Goal: Transaction & Acquisition: Obtain resource

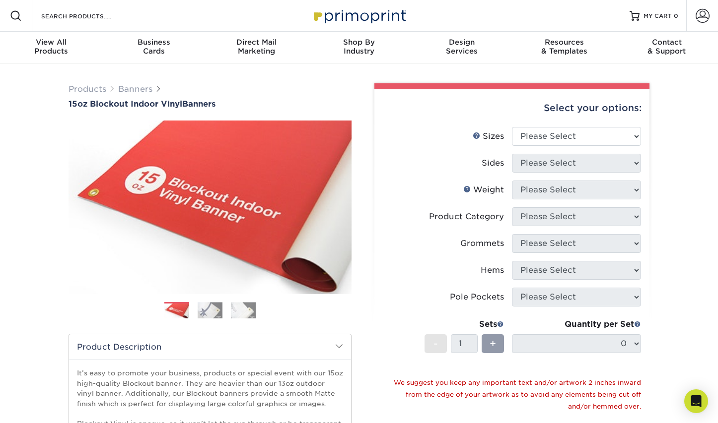
click at [647, 131] on div "Select your options: Sizes Help Sizes Please Select 17" x 32" 18" x 24" 21" x 1…" at bounding box center [511, 335] width 275 height 492
click at [635, 133] on select "Please Select 17" x 32" 18" x 24" 21" x 192" 22" x 35" 22" x 69" 24" x 36" 24" …" at bounding box center [576, 136] width 129 height 19
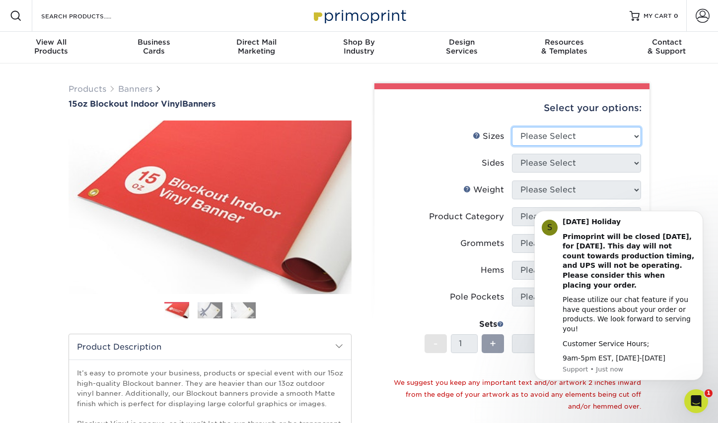
select select "24.00x60.00"
click at [512, 127] on select "Please Select 17" x 32" 18" x 24" 21" x 192" 22" x 35" 22" x 69" 24" x 36" 24" …" at bounding box center [576, 136] width 129 height 19
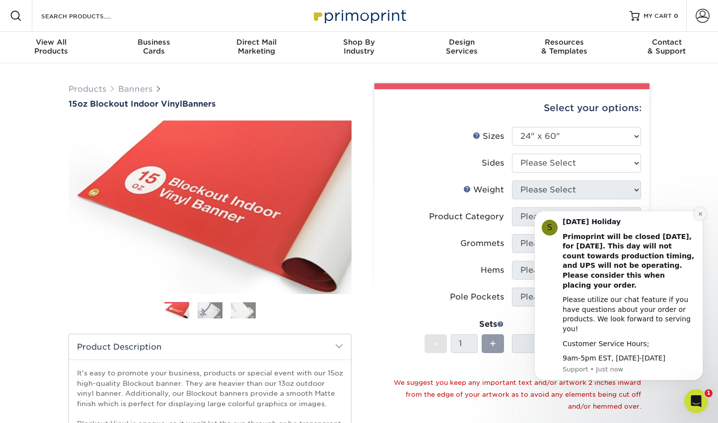
click at [701, 217] on icon "Dismiss notification" at bounding box center [699, 213] width 5 height 5
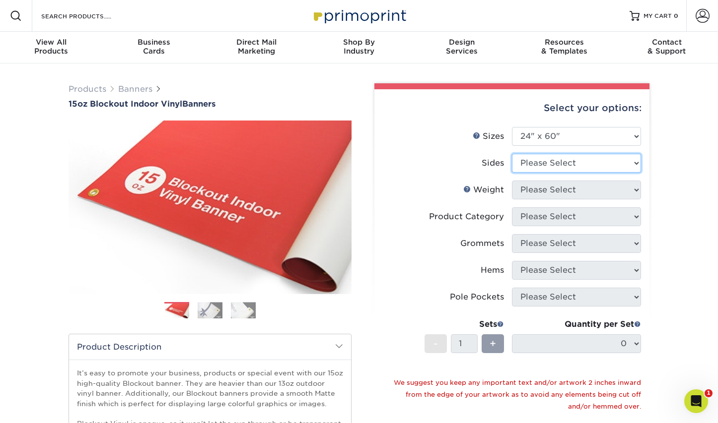
click at [630, 161] on select "Please Select Print Both Sides Print Front Only" at bounding box center [576, 163] width 129 height 19
select select "32d3c223-f82c-492b-b915-ba065a00862f"
click at [512, 154] on select "Please Select Print Both Sides Print Front Only" at bounding box center [576, 163] width 129 height 19
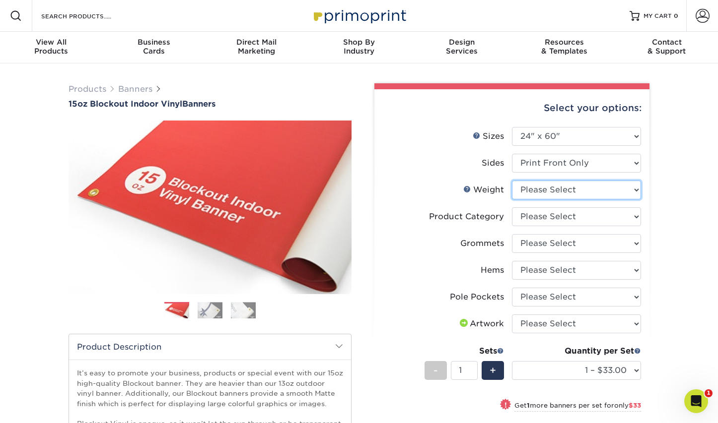
click at [617, 190] on select "Please Select 15OZBLOCKOUT" at bounding box center [576, 190] width 129 height 19
select select "15OZBLOCKOUT"
click at [512, 181] on select "Please Select 15OZBLOCKOUT" at bounding box center [576, 190] width 129 height 19
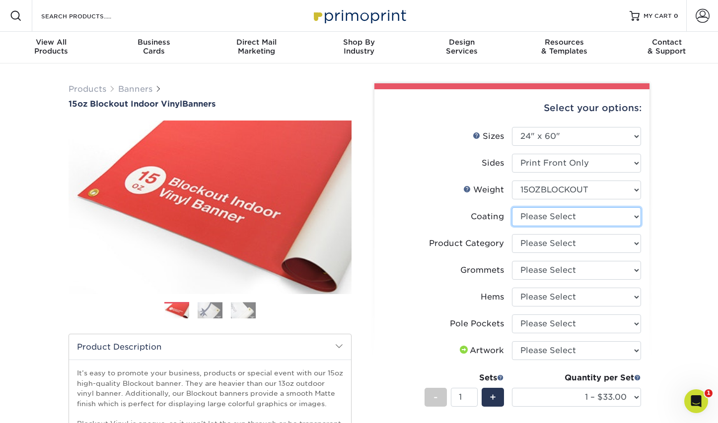
click at [632, 220] on select at bounding box center [576, 216] width 129 height 19
select select "3e7618de-abca-4bda-9f97-8b9129e913d8"
click at [512, 207] on select at bounding box center [576, 216] width 129 height 19
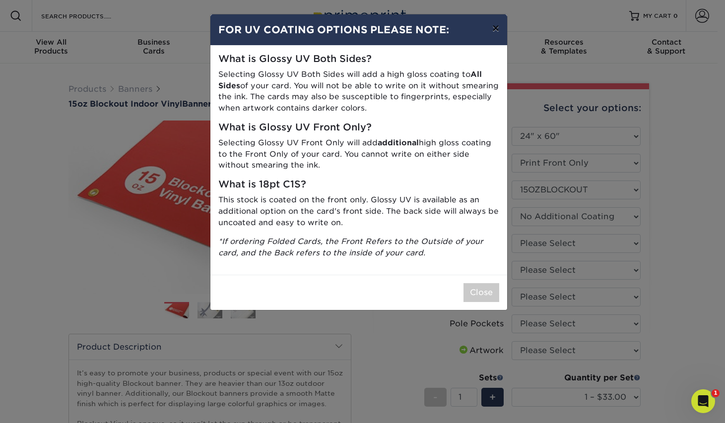
click at [494, 29] on button "×" at bounding box center [495, 28] width 23 height 28
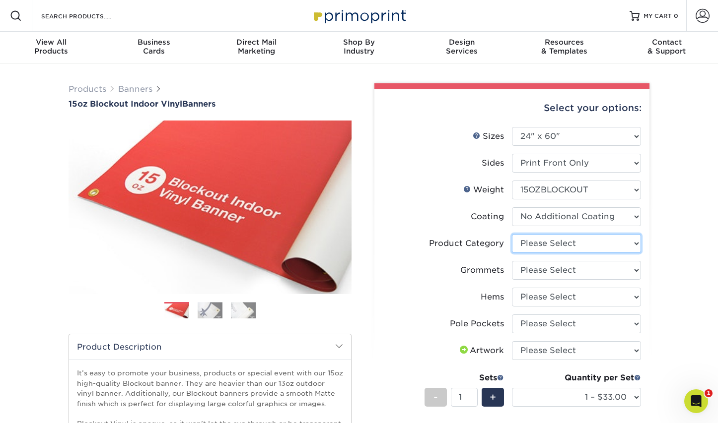
click at [586, 247] on select "Please Select 15oz Blockout Vinyl" at bounding box center [576, 243] width 129 height 19
select select "ab63990c-71be-4401-8343-b30abfa5ad7c"
click at [512, 234] on select "Please Select 15oz Blockout Vinyl" at bounding box center [576, 243] width 129 height 19
click at [590, 268] on select "Please Select No Grommets Yes, Grommet All 4 Corners Yes, Grommets Every 2 ft." at bounding box center [576, 270] width 129 height 19
select select "ce33bba6-a87b-4293-934d-6f372bdce3e6"
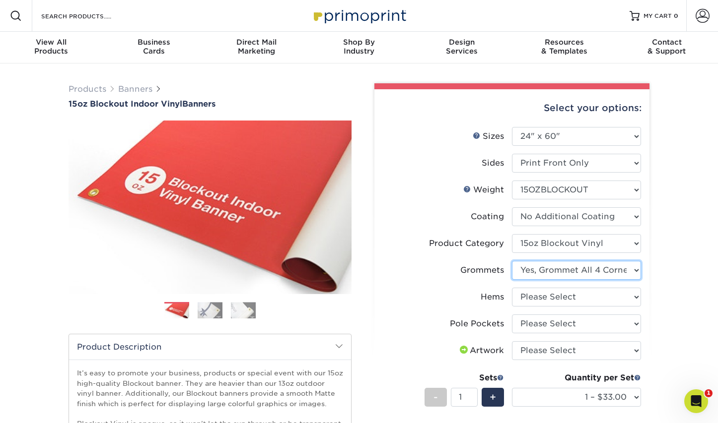
click at [512, 261] on select "Please Select No Grommets Yes, Grommet All 4 Corners Yes, Grommets Every 2 ft." at bounding box center [576, 270] width 129 height 19
click at [586, 299] on select "Please Select No Hems/Pole Pockets Yes, Hems Top and Bottom Only Yes, Hems All …" at bounding box center [576, 297] width 129 height 19
select select "799b34bf-ff99-4291-b254-51157b744628"
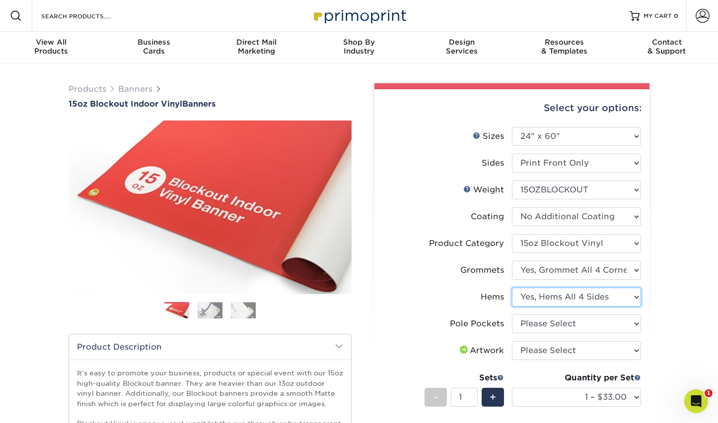
click at [512, 288] on select "Please Select No Hems/Pole Pockets Yes, Hems Top and Bottom Only Yes, Hems All …" at bounding box center [576, 297] width 129 height 19
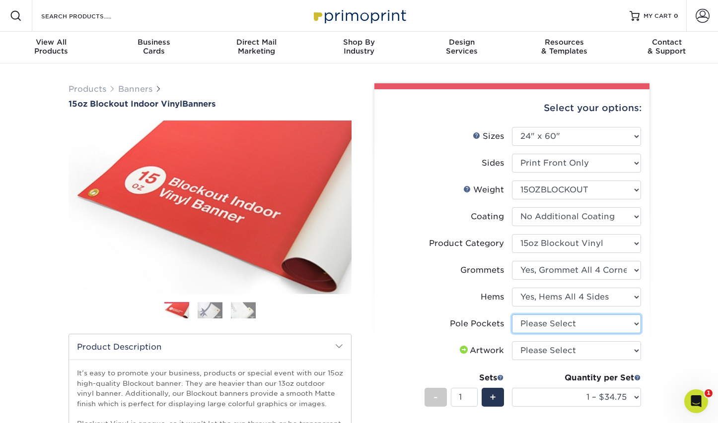
click at [587, 329] on select "Please Select No Pole Pockets 2 in. Left and Right 2 in. Top and Bottom 4 in. L…" at bounding box center [576, 324] width 129 height 19
select select "462c5fe9-21e9-49a0-afb4-1c6e8664fe13"
click at [512, 315] on select "Please Select No Pole Pockets 2 in. Left and Right 2 in. Top and Bottom 4 in. L…" at bounding box center [576, 324] width 129 height 19
click at [576, 350] on select "Please Select I will upload files I need a design - $50" at bounding box center [576, 350] width 129 height 19
select select "upload"
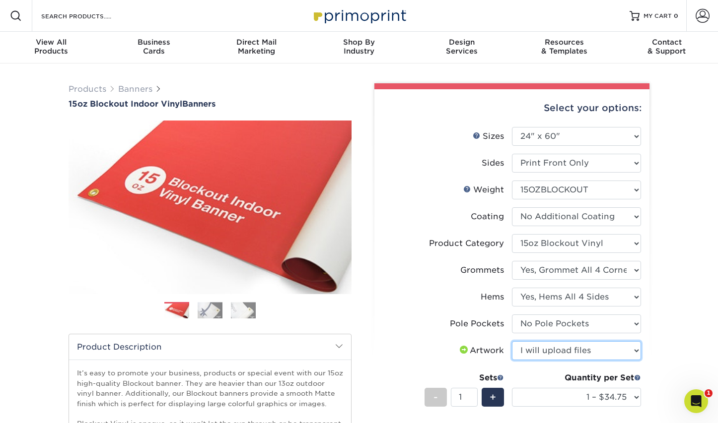
click at [512, 341] on select "Please Select I will upload files I need a design - $50" at bounding box center [576, 350] width 129 height 19
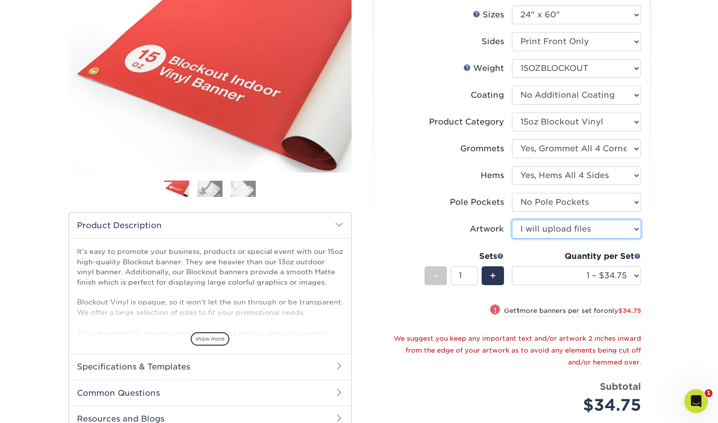
scroll to position [122, 0]
click at [368, 217] on div "Select your options: Sizes Help Sizes 17" x 32"" at bounding box center [507, 248] width 283 height 575
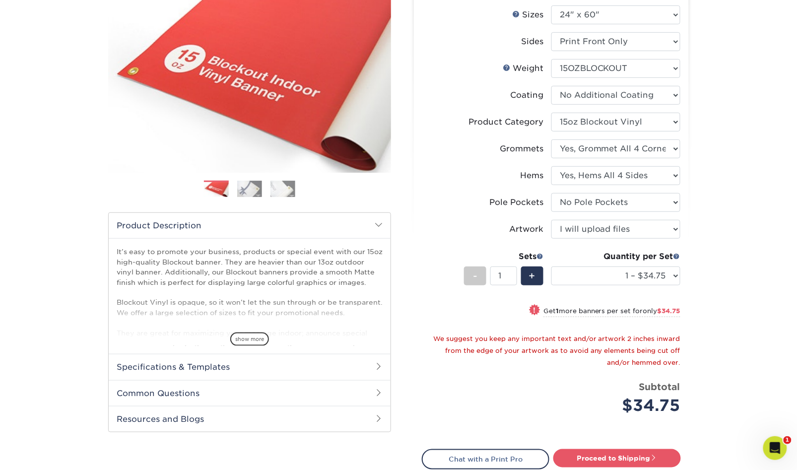
click at [717, 254] on div "Products Banners 15oz Blockout Indoor Vinyl Banners Previous Next Bleed:" at bounding box center [398, 253] width 797 height 623
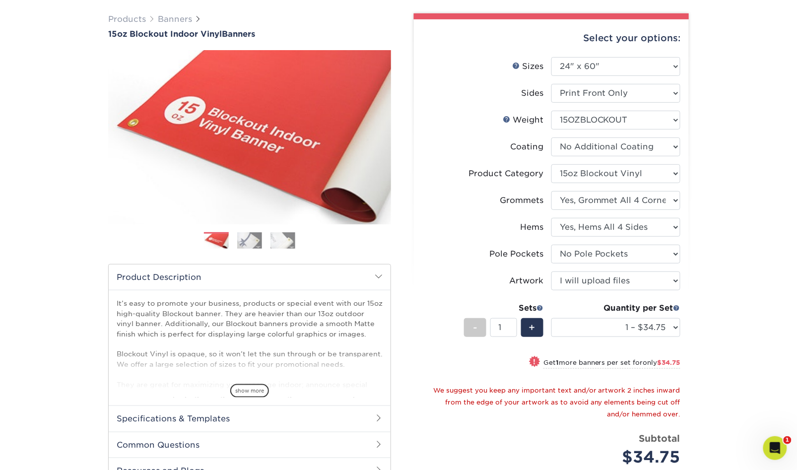
scroll to position [72, 0]
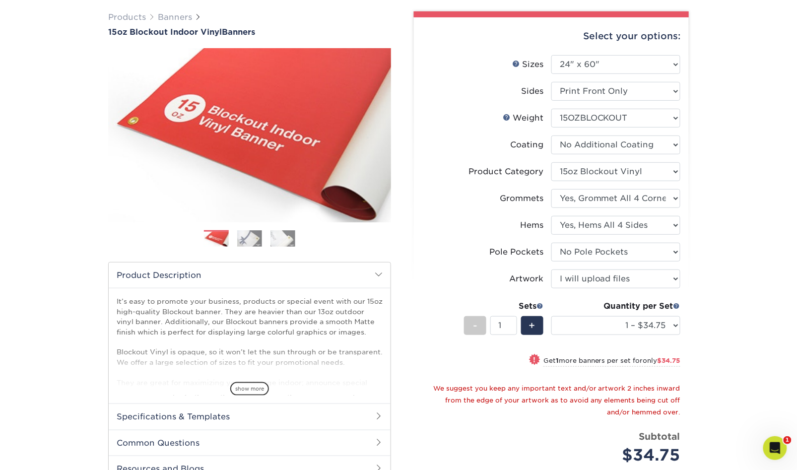
click at [173, 413] on h2 "Specifications & Templates" at bounding box center [250, 416] width 282 height 26
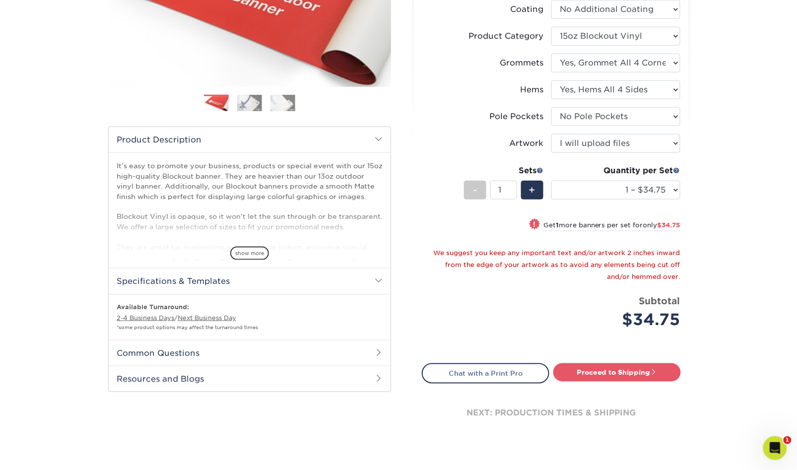
scroll to position [212, 0]
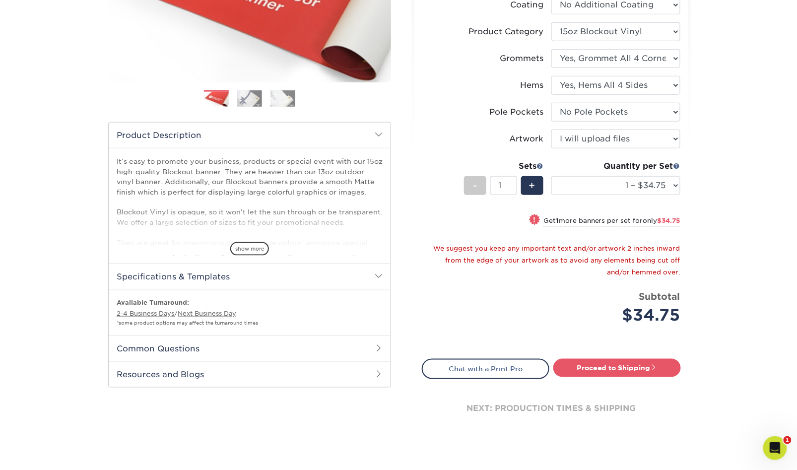
click at [323, 279] on h2 "Specifications & Templates" at bounding box center [250, 277] width 282 height 26
click at [159, 279] on h2 "Specifications & Templates" at bounding box center [250, 277] width 282 height 26
click at [142, 313] on link "2-4 Business Days" at bounding box center [146, 313] width 58 height 7
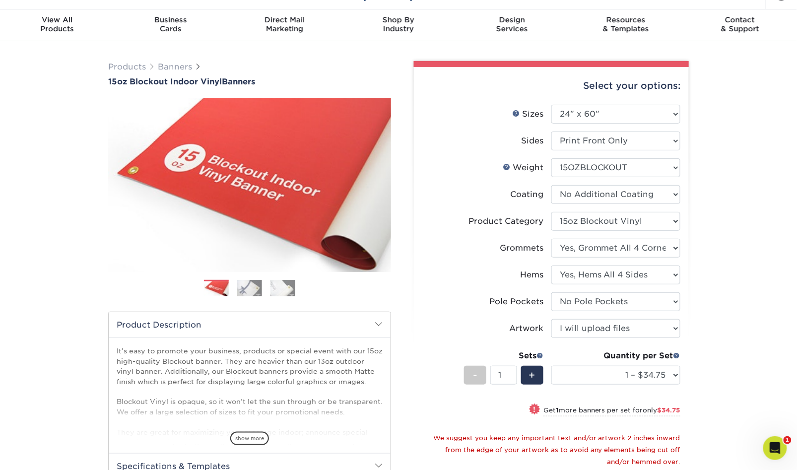
scroll to position [0, 0]
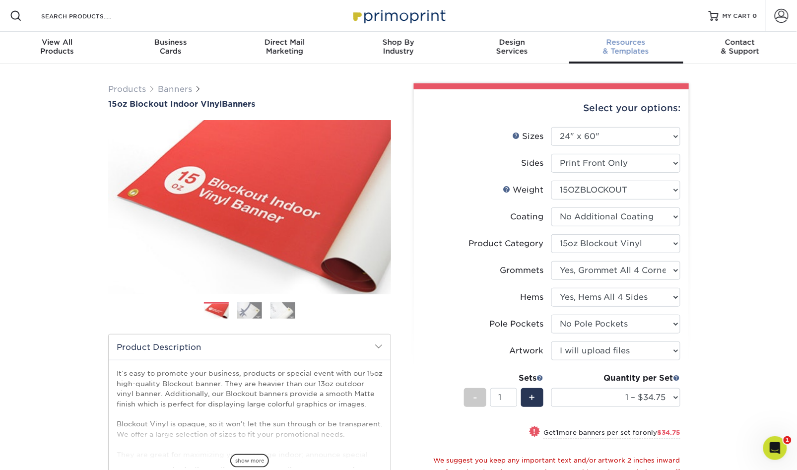
click at [628, 46] on span "Resources" at bounding box center [626, 42] width 114 height 9
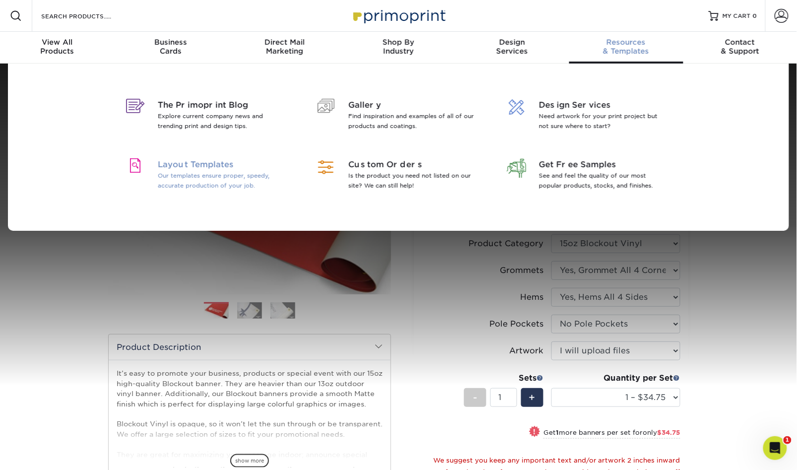
click at [187, 170] on span "Layout Templates" at bounding box center [222, 165] width 129 height 12
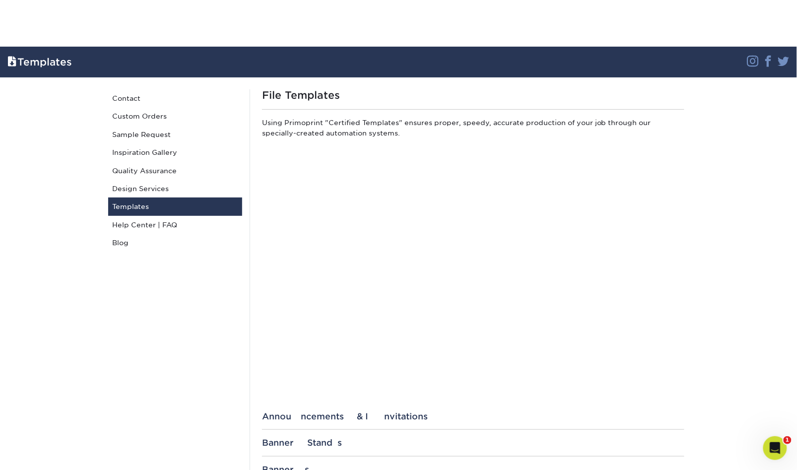
scroll to position [424, 0]
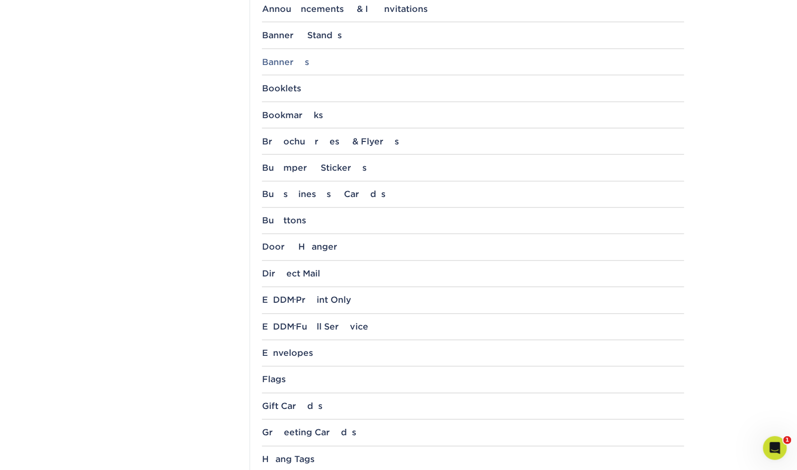
click at [276, 61] on div "Banners" at bounding box center [473, 62] width 422 height 10
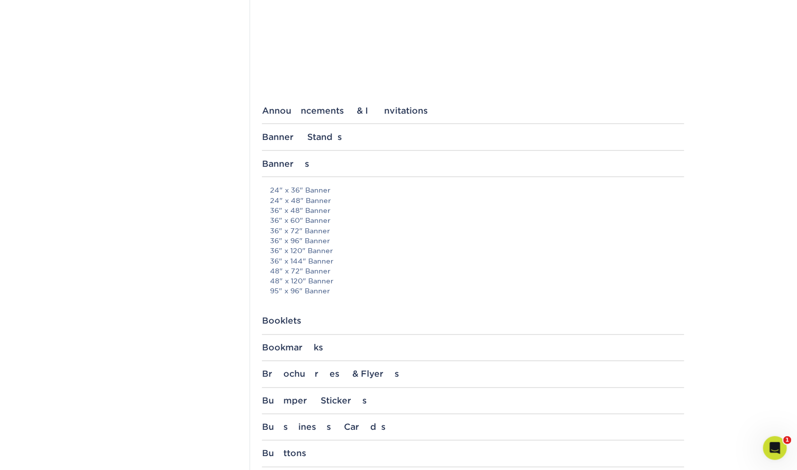
scroll to position [320, 0]
click at [308, 203] on link "24" x 48" Banner" at bounding box center [300, 203] width 61 height 8
